Goal: Check status: Check status

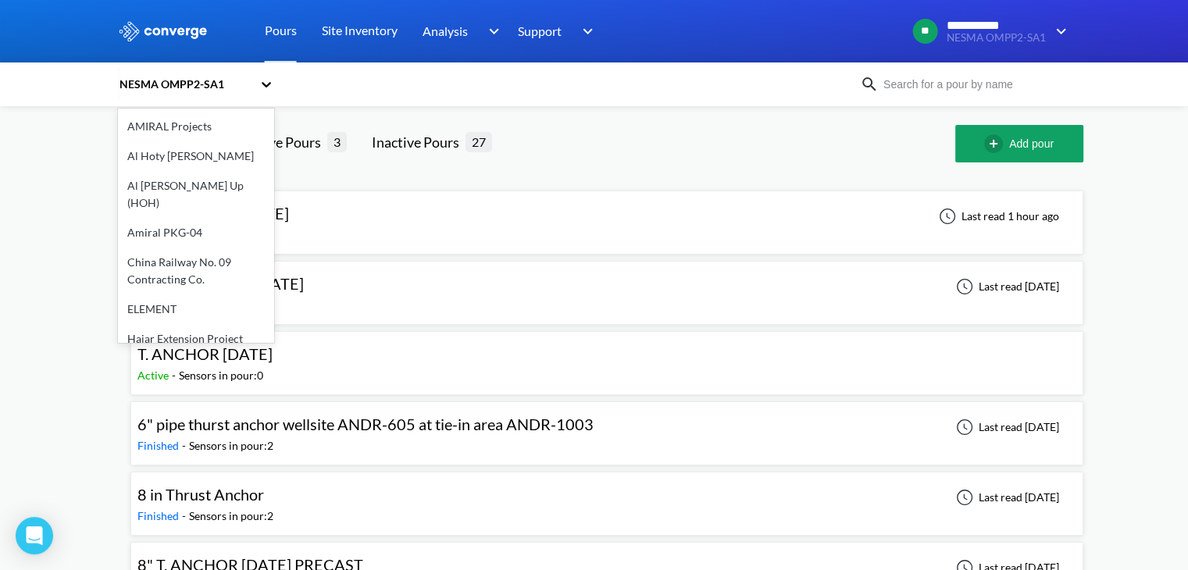
click at [219, 88] on div "NESMA OMPP2-SA1" at bounding box center [185, 84] width 134 height 17
click at [193, 153] on div "Al Hoty [PERSON_NAME]" at bounding box center [196, 156] width 156 height 30
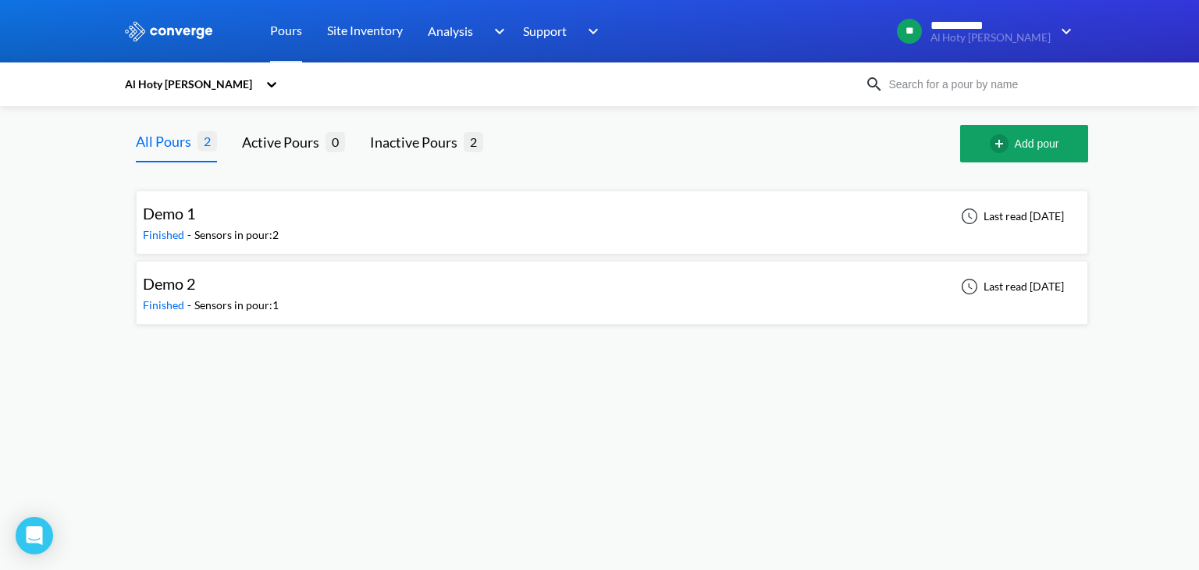
click at [206, 236] on div "Sensors in pour: 2" at bounding box center [236, 234] width 84 height 17
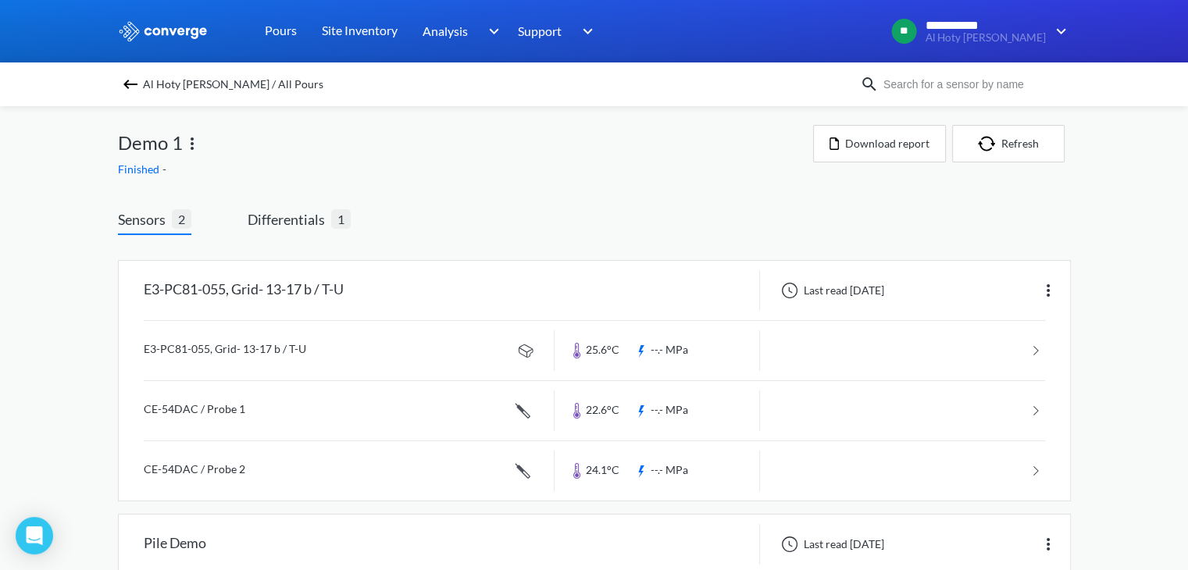
click at [131, 85] on img at bounding box center [130, 84] width 19 height 19
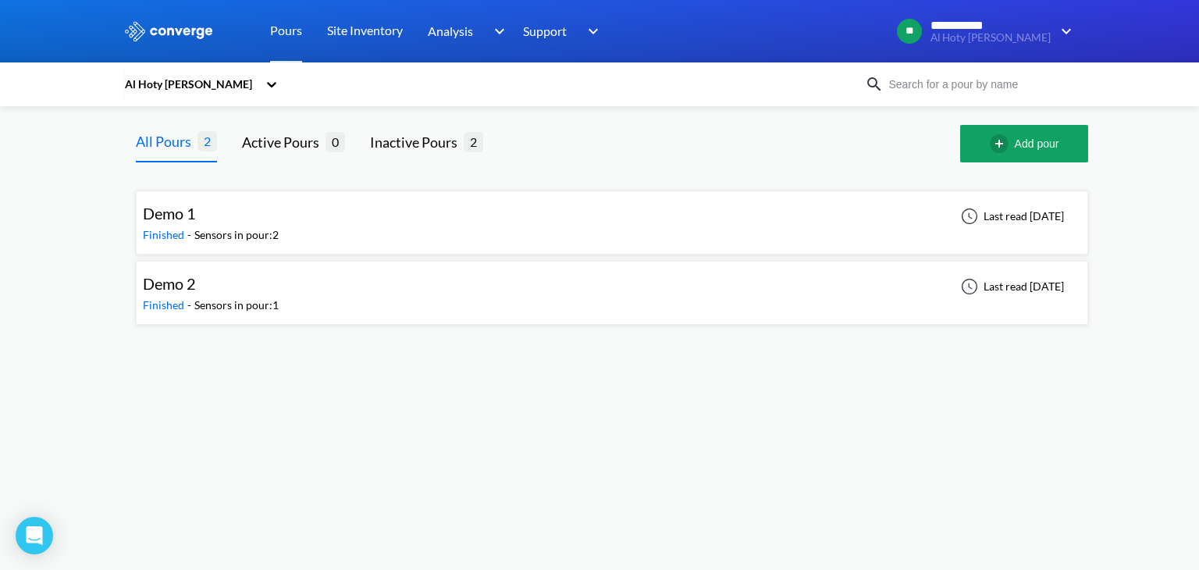
click at [162, 302] on span "Finished" at bounding box center [165, 304] width 45 height 13
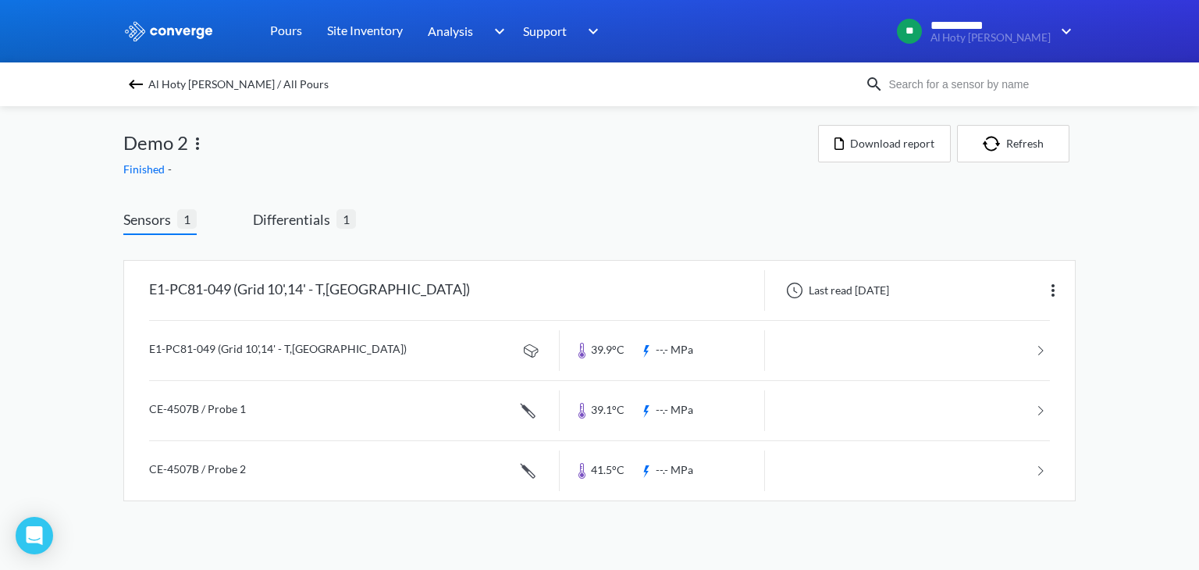
click at [137, 89] on img at bounding box center [136, 84] width 19 height 19
